Goal: Find specific page/section: Find specific page/section

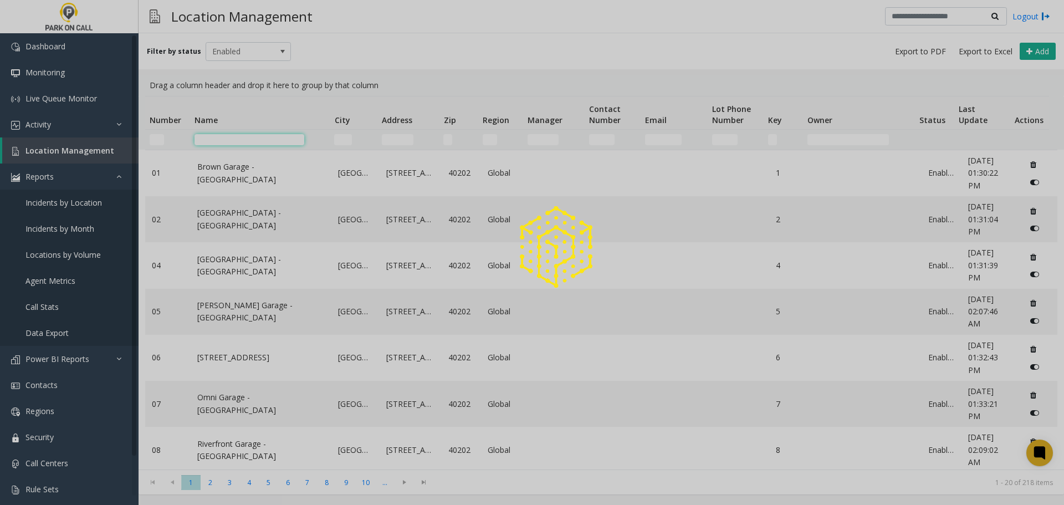
click at [254, 138] on input "Name Filter" at bounding box center [250, 139] width 110 height 11
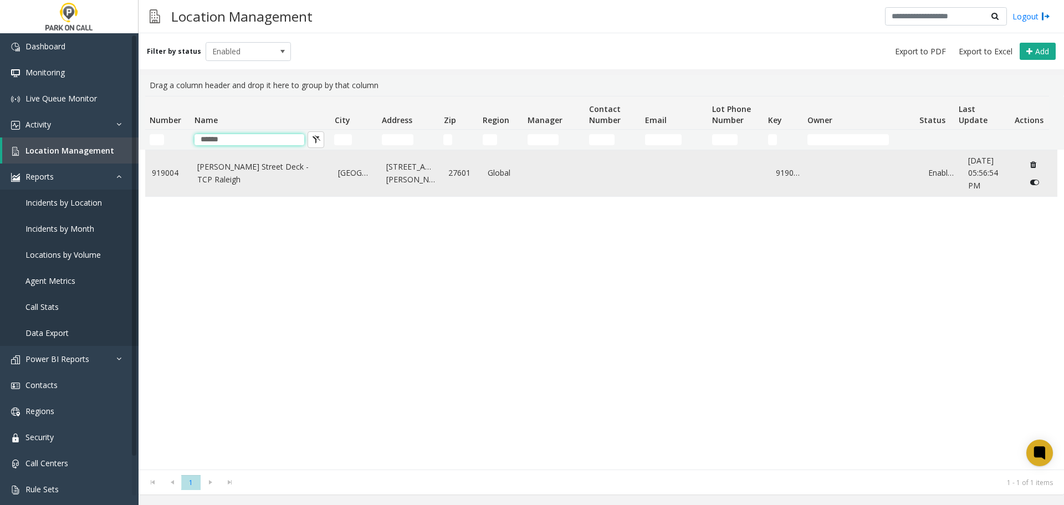
type input "******"
click at [369, 177] on link "[GEOGRAPHIC_DATA]" at bounding box center [355, 173] width 35 height 12
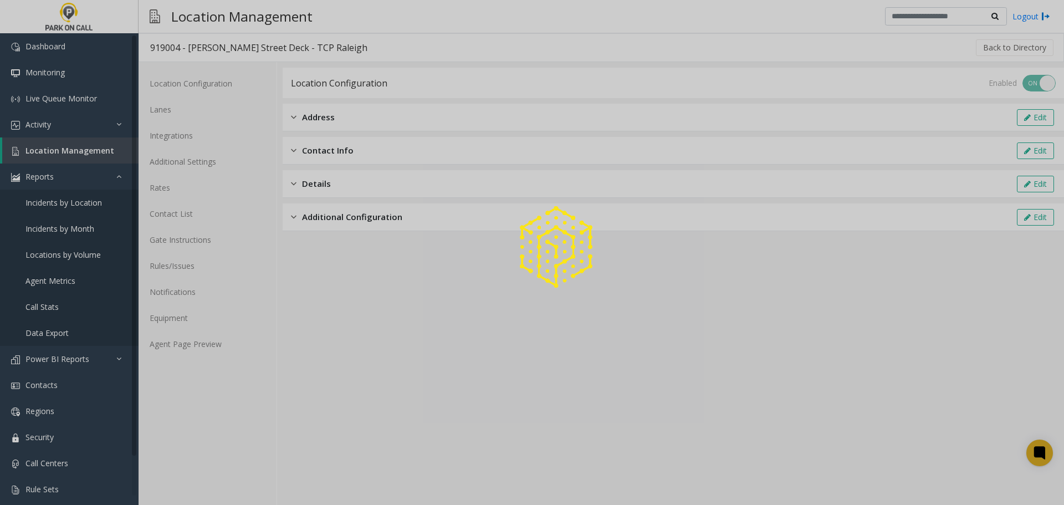
click at [187, 271] on div at bounding box center [532, 252] width 1064 height 505
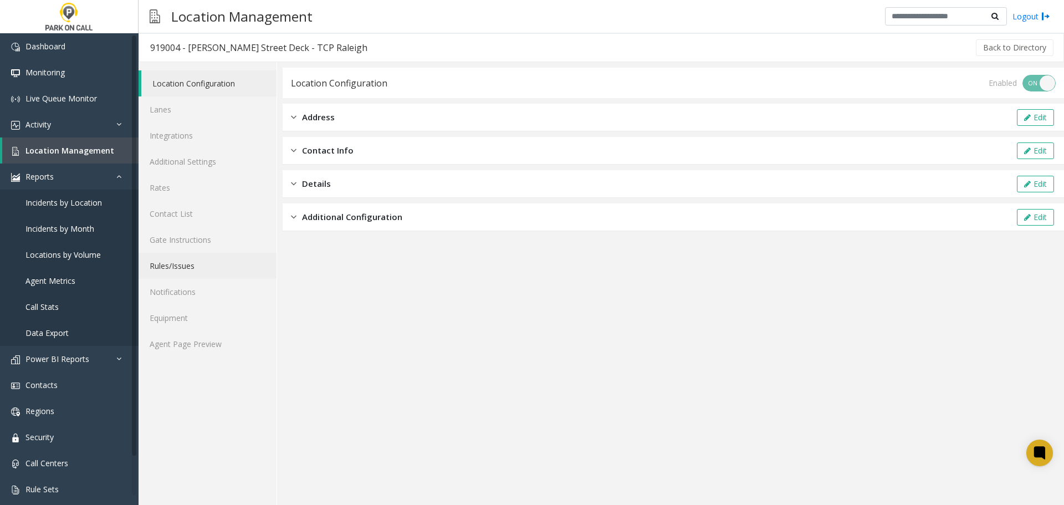
click at [187, 271] on link "Rules/Issues" at bounding box center [208, 266] width 138 height 26
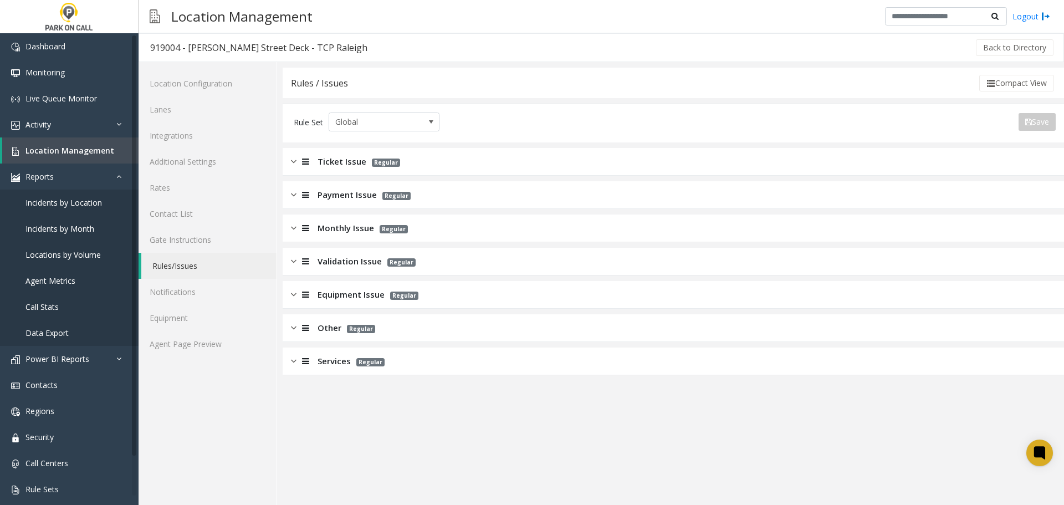
click at [414, 236] on div "Monthly Issue Regular" at bounding box center [674, 229] width 782 height 28
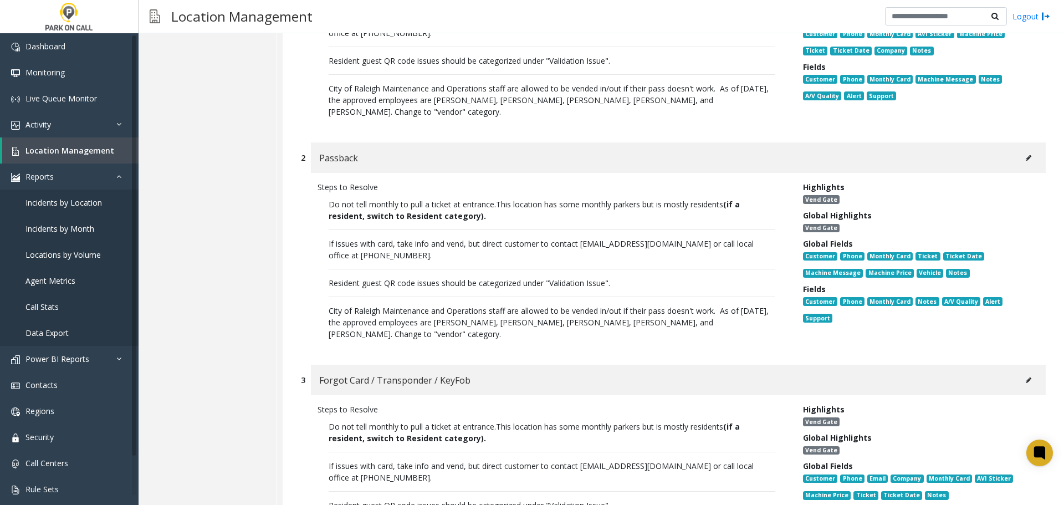
scroll to position [388, 0]
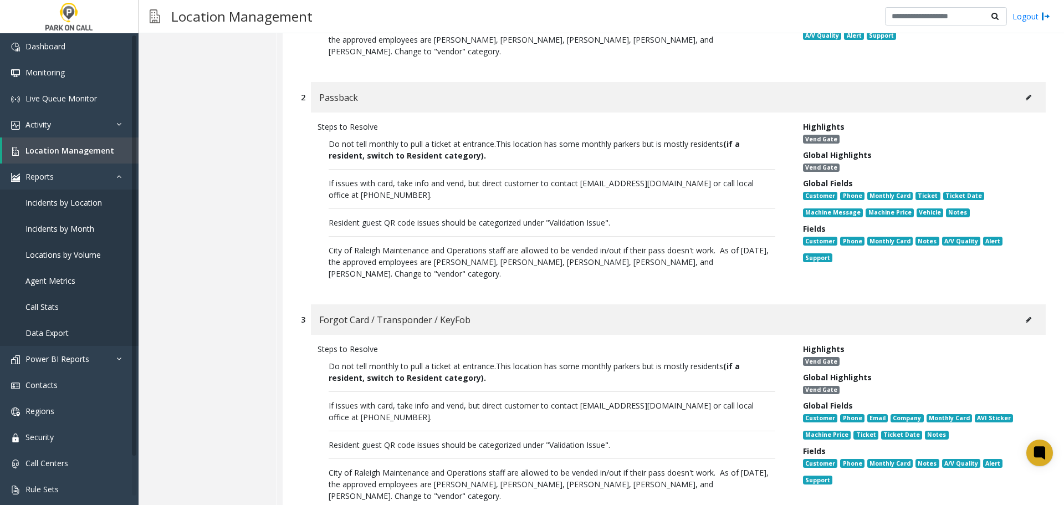
click at [720, 201] on p "Do not tell monthly to pull a ticket at entrance. This location has some monthl…" at bounding box center [552, 209] width 469 height 152
drag, startPoint x: 691, startPoint y: 196, endPoint x: 580, endPoint y: 133, distance: 127.6
click at [580, 133] on p "Do not tell monthly to pull a ticket at entrance. This location has some monthl…" at bounding box center [552, 209] width 469 height 152
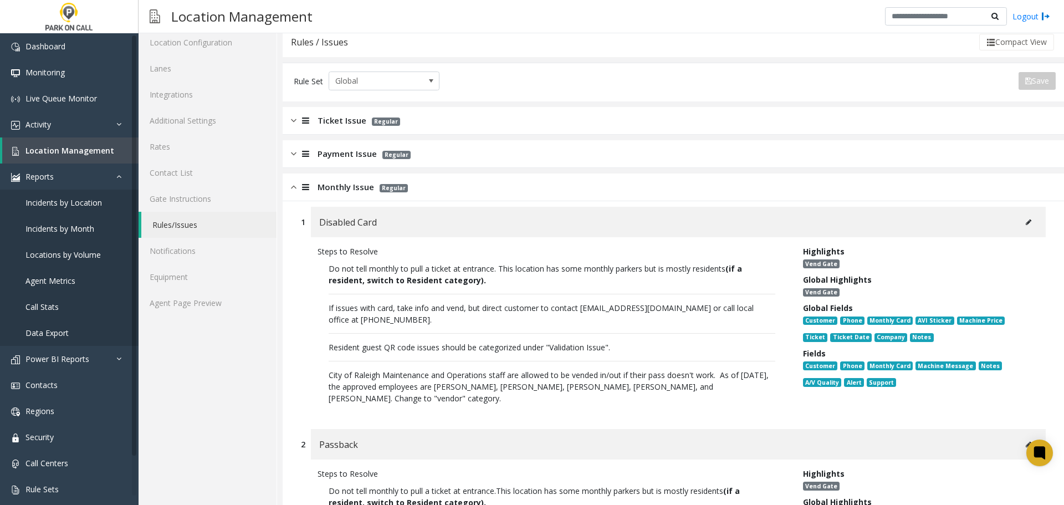
scroll to position [0, 0]
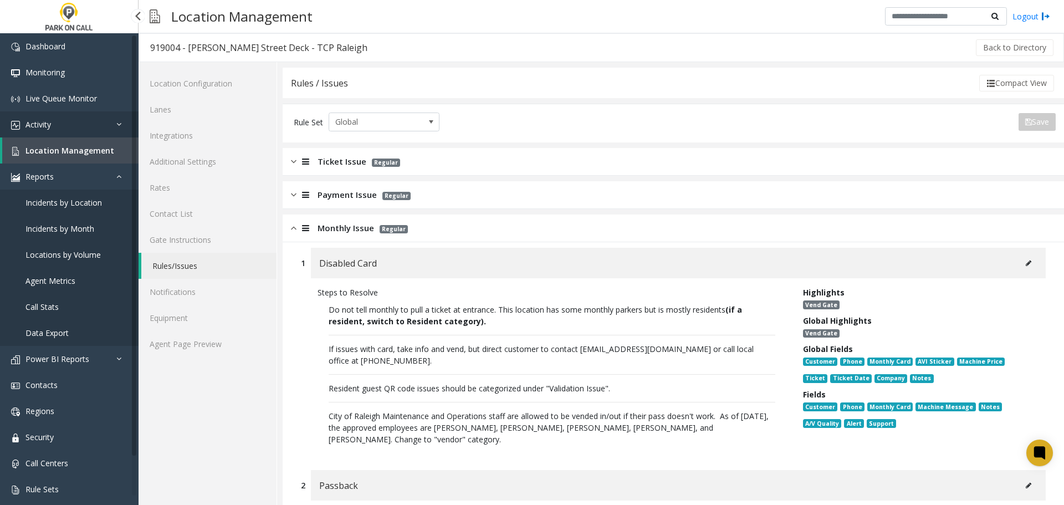
click at [73, 133] on link "Activity" at bounding box center [69, 124] width 139 height 26
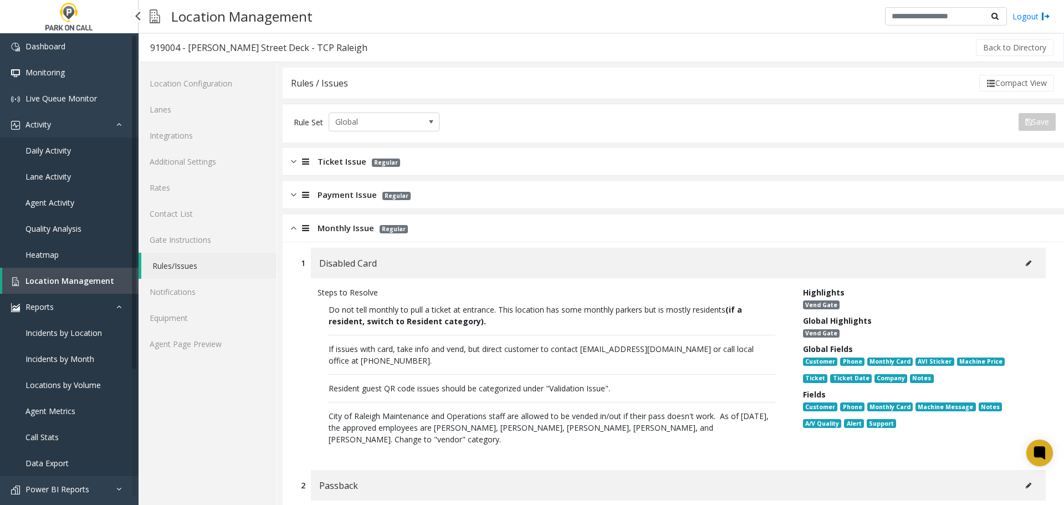
click at [86, 304] on link "Reports" at bounding box center [69, 307] width 139 height 26
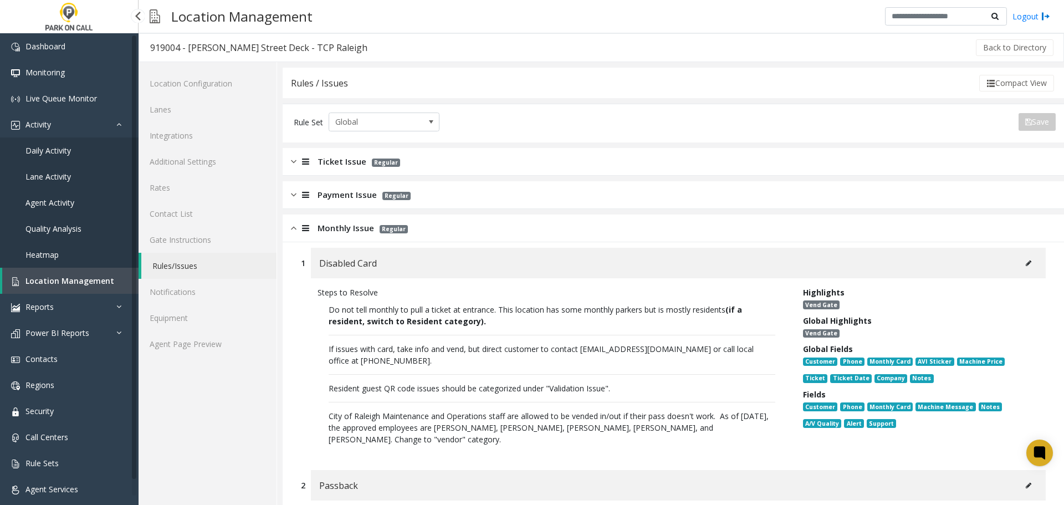
click at [72, 203] on span "Agent Activity" at bounding box center [50, 202] width 49 height 11
